Goal: Entertainment & Leisure: Consume media (video, audio)

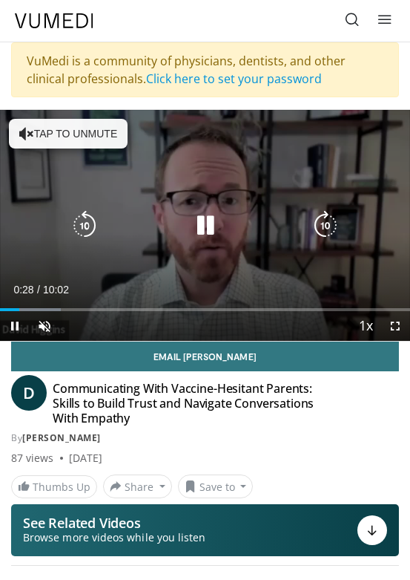
click at [36, 125] on button "Tap to unmute" at bounding box center [68, 134] width 119 height 30
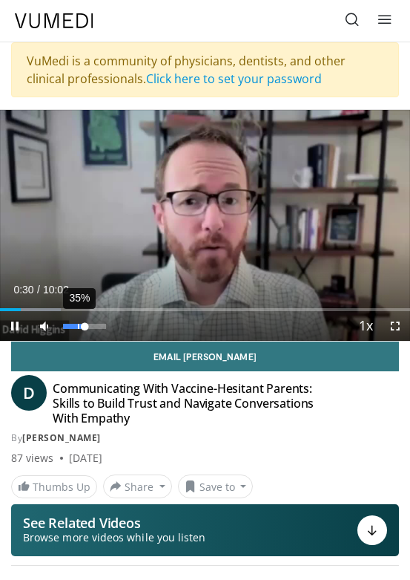
click at [78, 325] on div "35%" at bounding box center [84, 326] width 42 height 5
click at [17, 326] on span "Video Player" at bounding box center [15, 326] width 30 height 30
